Goal: Task Accomplishment & Management: Use online tool/utility

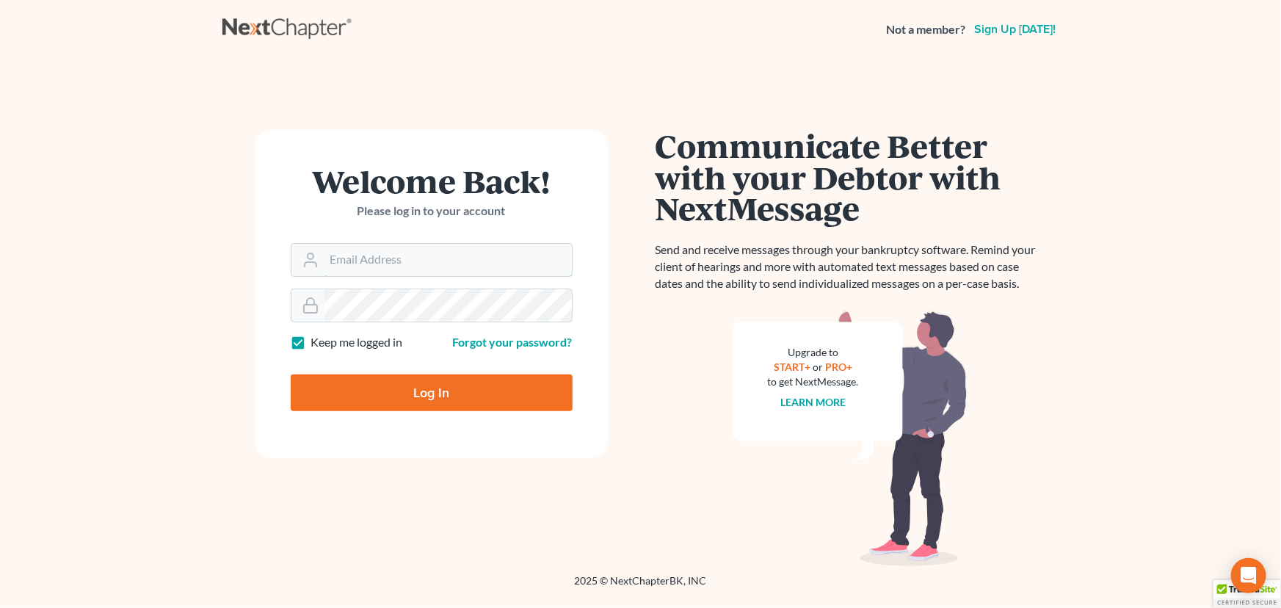
type input "[PERSON_NAME][EMAIL_ADDRESS][DOMAIN_NAME]"
click at [360, 389] on input "Log In" at bounding box center [432, 392] width 282 height 37
type input "Thinking..."
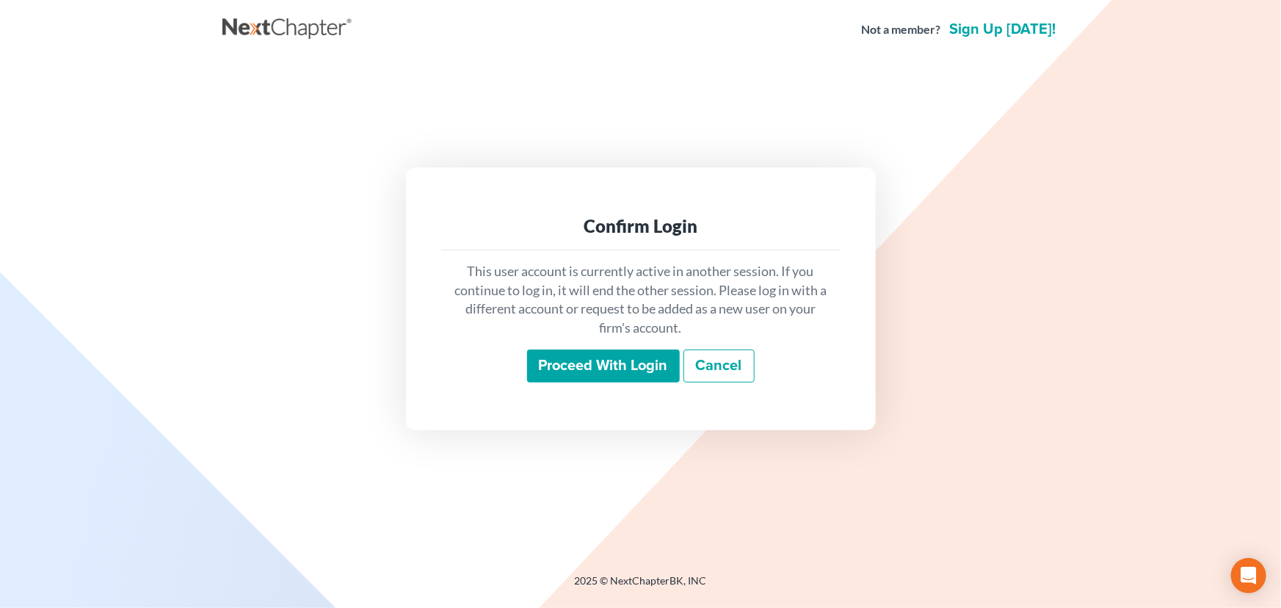
click at [650, 365] on input "Proceed with login" at bounding box center [603, 366] width 153 height 34
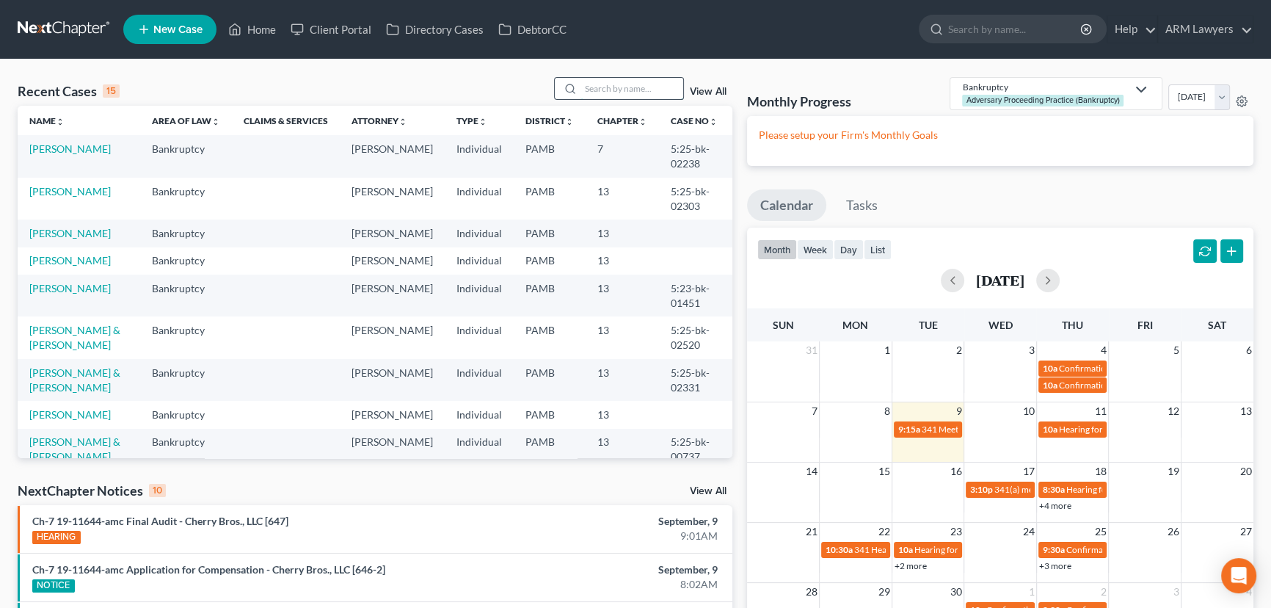
click at [625, 94] on input "search" at bounding box center [632, 88] width 103 height 21
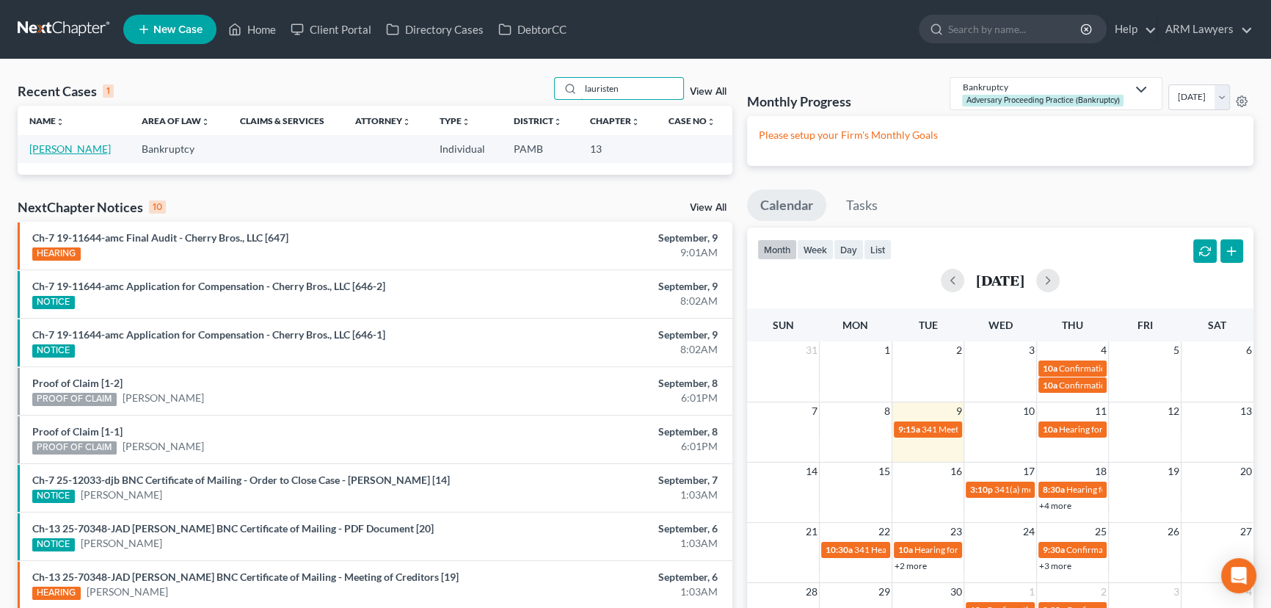
type input "lauristen"
click at [90, 151] on link "Lauristen, Wendy" at bounding box center [69, 148] width 81 height 12
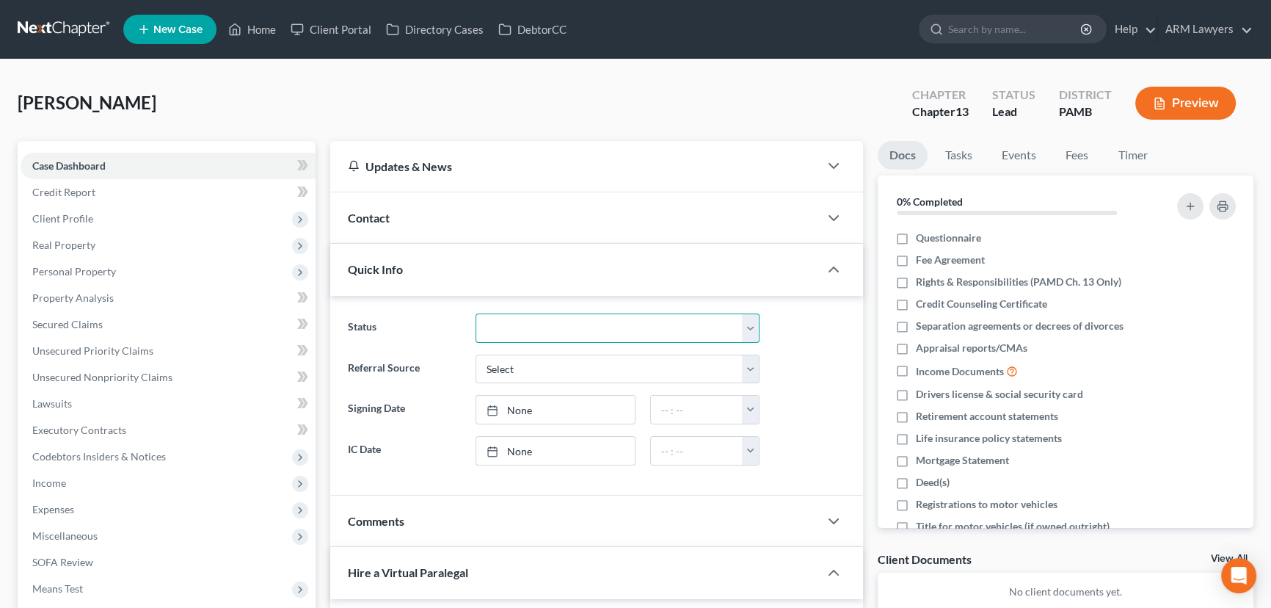
click at [536, 332] on select "Answer Due Awaiting Confirmation Awaiting Discharge Confirmed Could Not Contact…" at bounding box center [618, 327] width 284 height 29
select select "16"
click at [476, 313] on select "Answer Due Awaiting Confirmation Awaiting Discharge Confirmed Could Not Contact…" at bounding box center [618, 327] width 284 height 29
drag, startPoint x: 253, startPoint y: 26, endPoint x: 263, endPoint y: 41, distance: 17.5
click at [253, 26] on link "Home" at bounding box center [252, 29] width 62 height 26
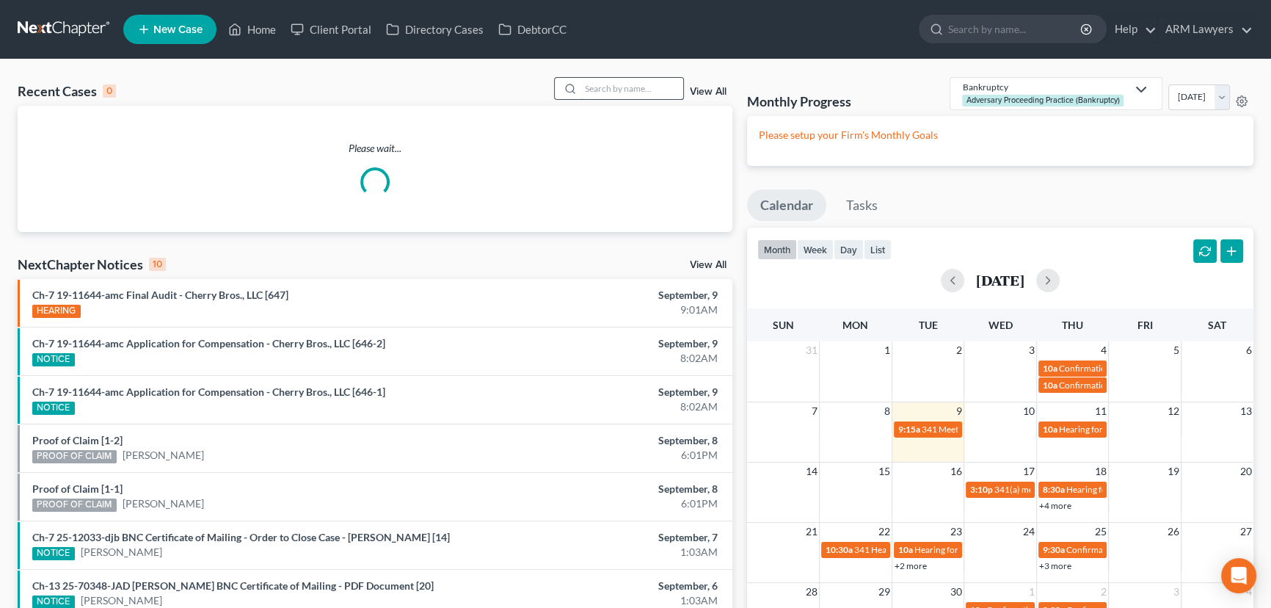
click at [636, 87] on input "search" at bounding box center [632, 88] width 103 height 21
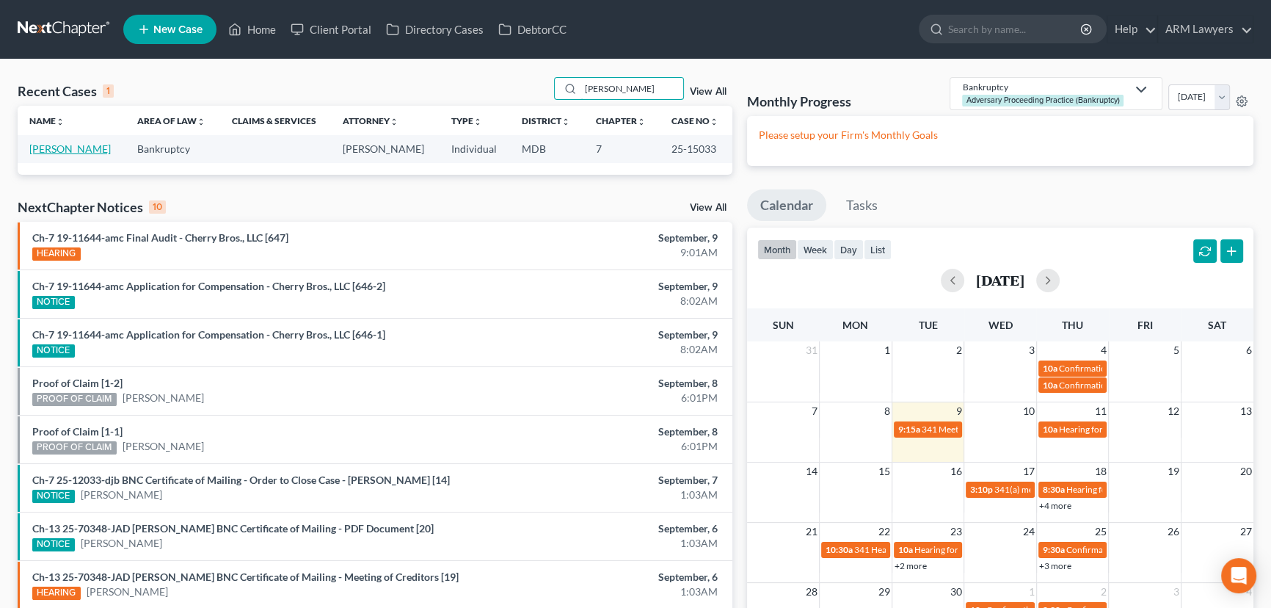
type input "Brian smith"
click at [43, 149] on link "Smith, Brian" at bounding box center [69, 148] width 81 height 12
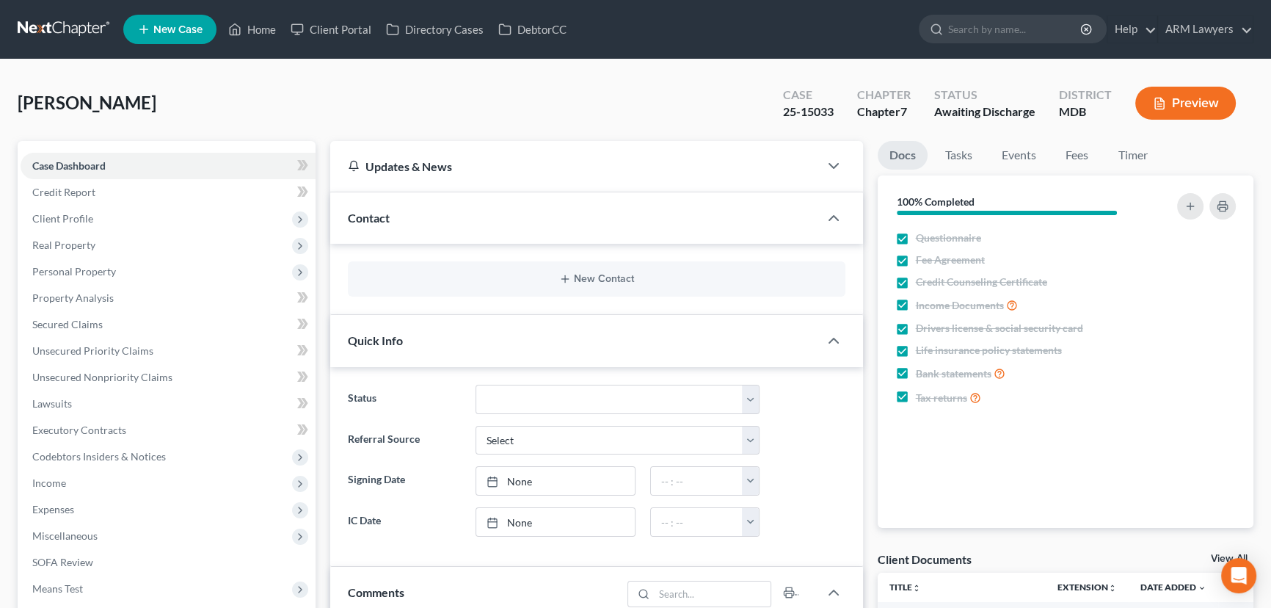
scroll to position [335, 0]
